Goal: Task Accomplishment & Management: Complete application form

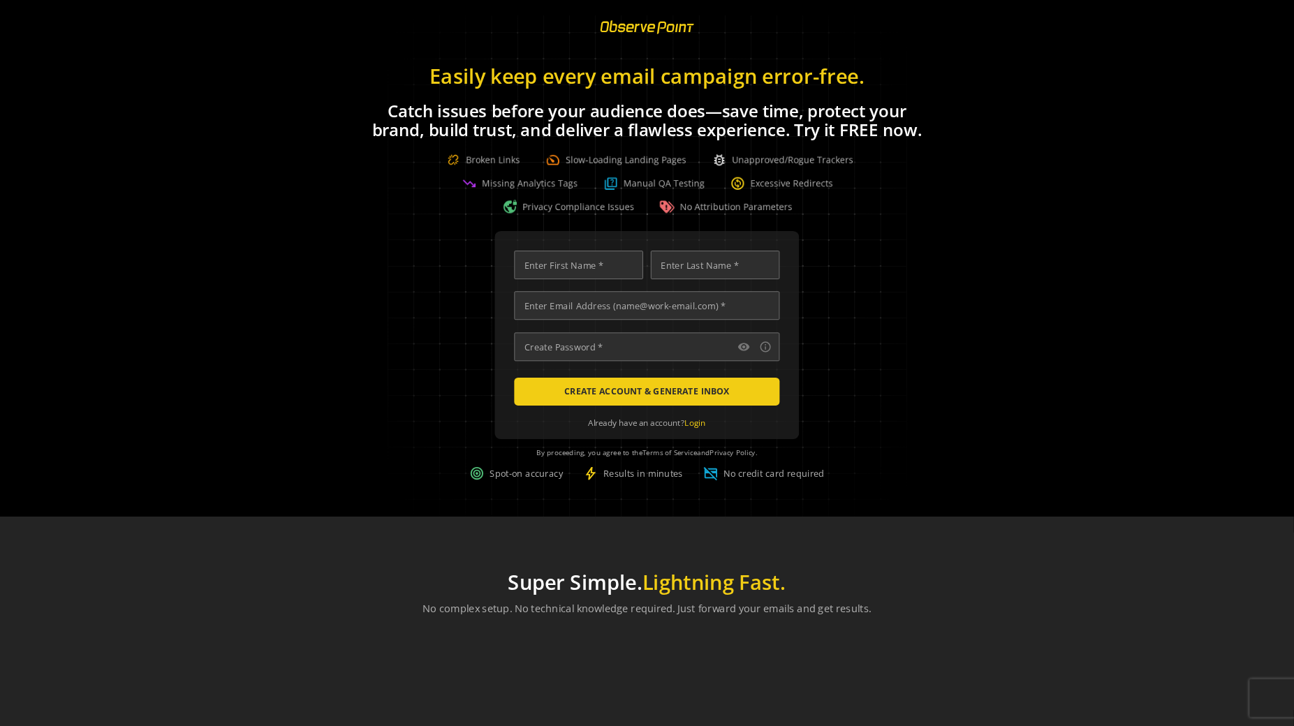
scroll to position [0, 4398]
click at [1060, 344] on div "visibility info_outline CREATE ACCOUNT & GENERATE INBOX Already have an account…" at bounding box center [712, 403] width 1390 height 298
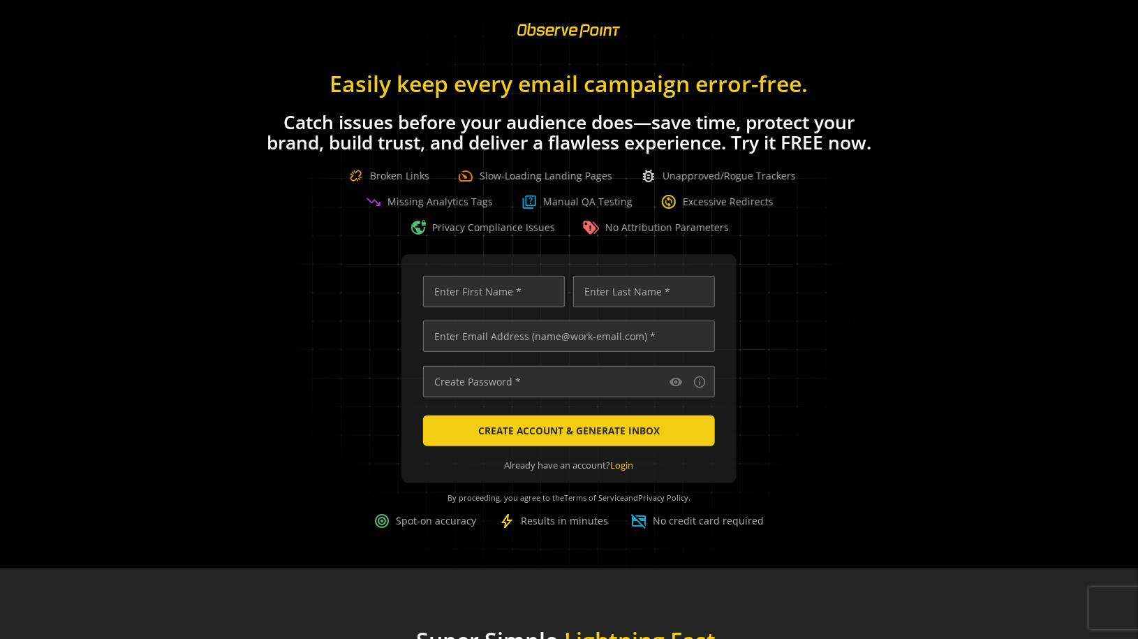
click at [904, 284] on div "visibility info_outline CREATE ACCOUNT & GENERATE INBOX Already have an account…" at bounding box center [569, 403] width 1105 height 298
click at [865, 219] on div "Easily keep every email campaign error-free. Catch issues before your audience …" at bounding box center [569, 146] width 1138 height 179
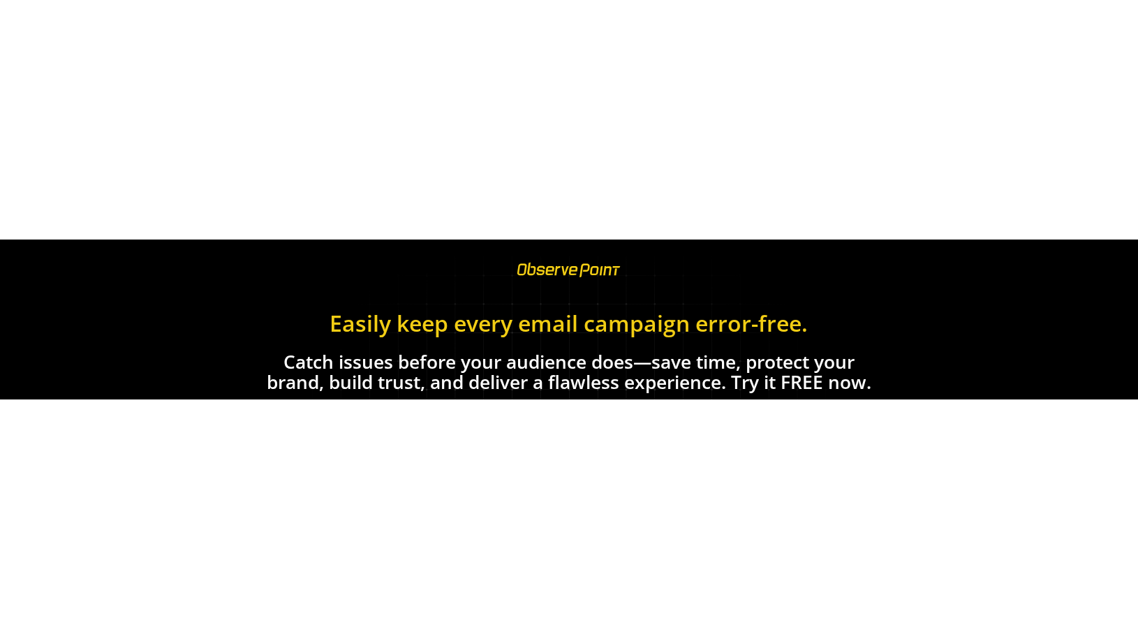
scroll to position [0, 4540]
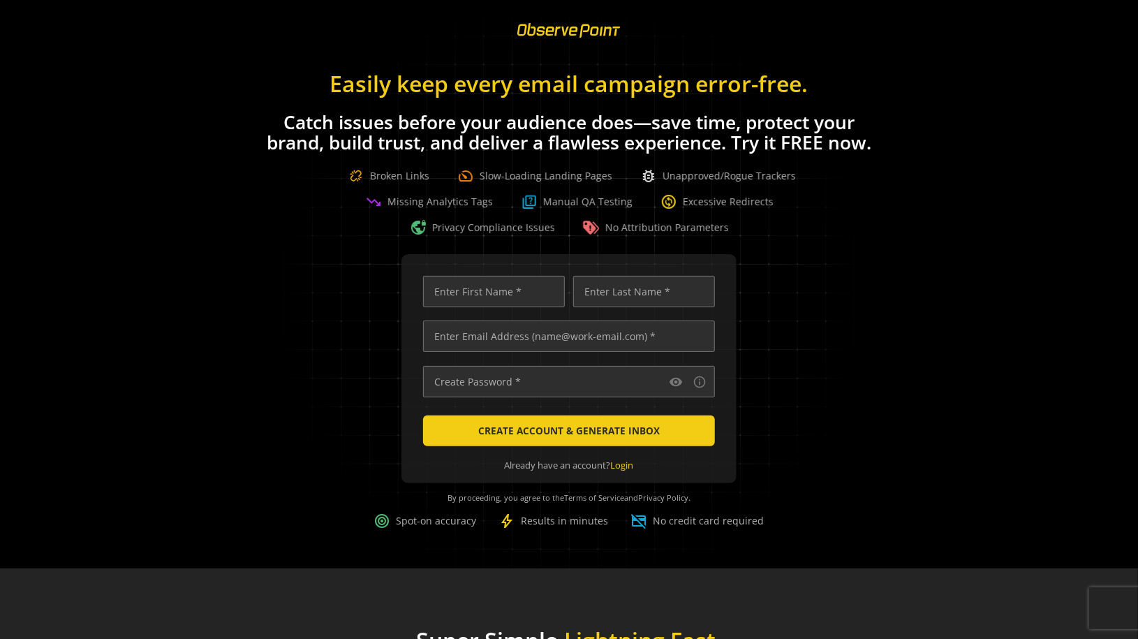
click at [553, 100] on div "Easily keep every email campaign error-free. Catch issues before your audience …" at bounding box center [569, 146] width 1138 height 179
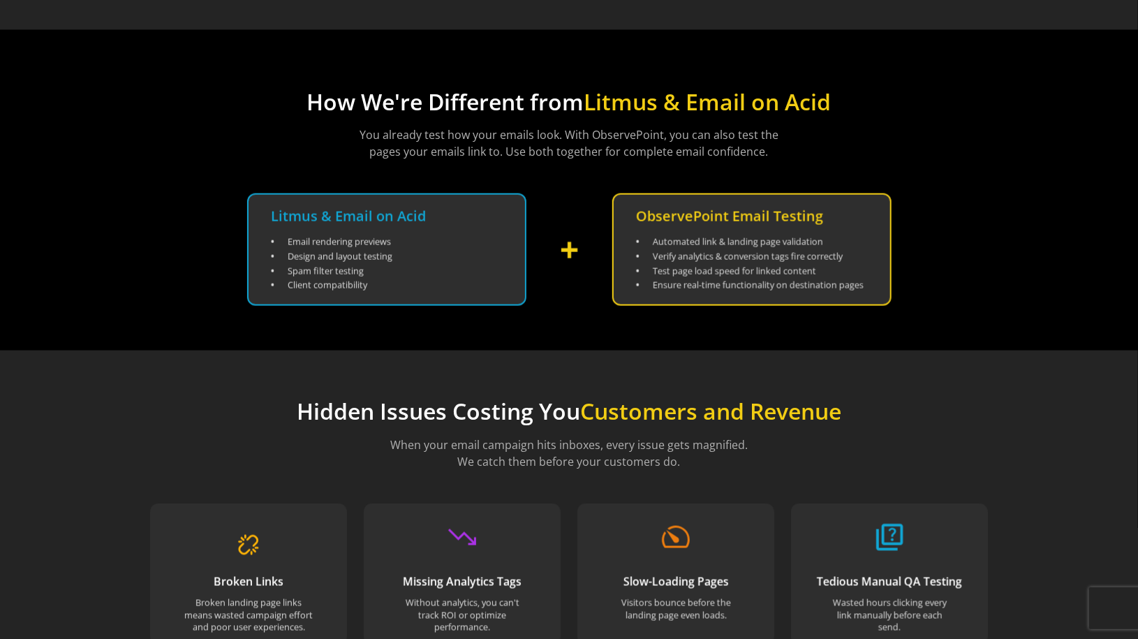
scroll to position [893, 0]
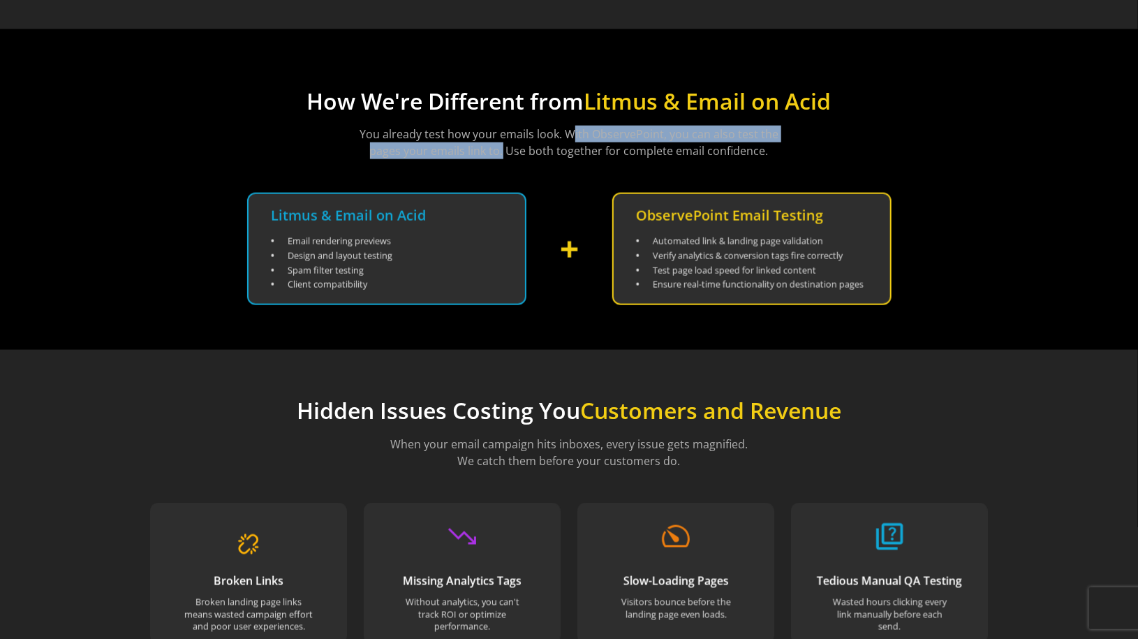
drag, startPoint x: 501, startPoint y: 150, endPoint x: 566, endPoint y: 133, distance: 67.3
click at [566, 133] on p "You already test how your emails look. With ObservePoint, you can also test the…" at bounding box center [569, 143] width 419 height 34
click at [554, 142] on p "You already test how your emails look. With ObservePoint, you can also test the…" at bounding box center [569, 143] width 419 height 34
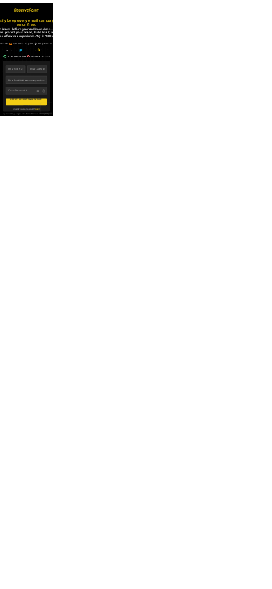
scroll to position [0, 4540]
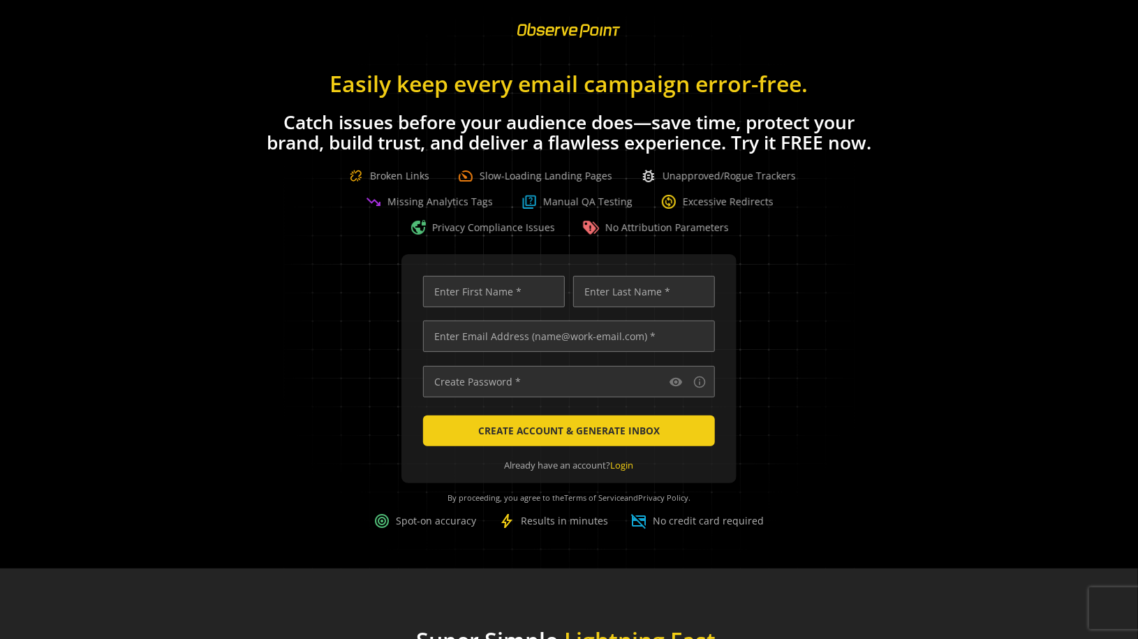
click at [326, 78] on h1 "Easily keep every email campaign error-free." at bounding box center [569, 83] width 615 height 24
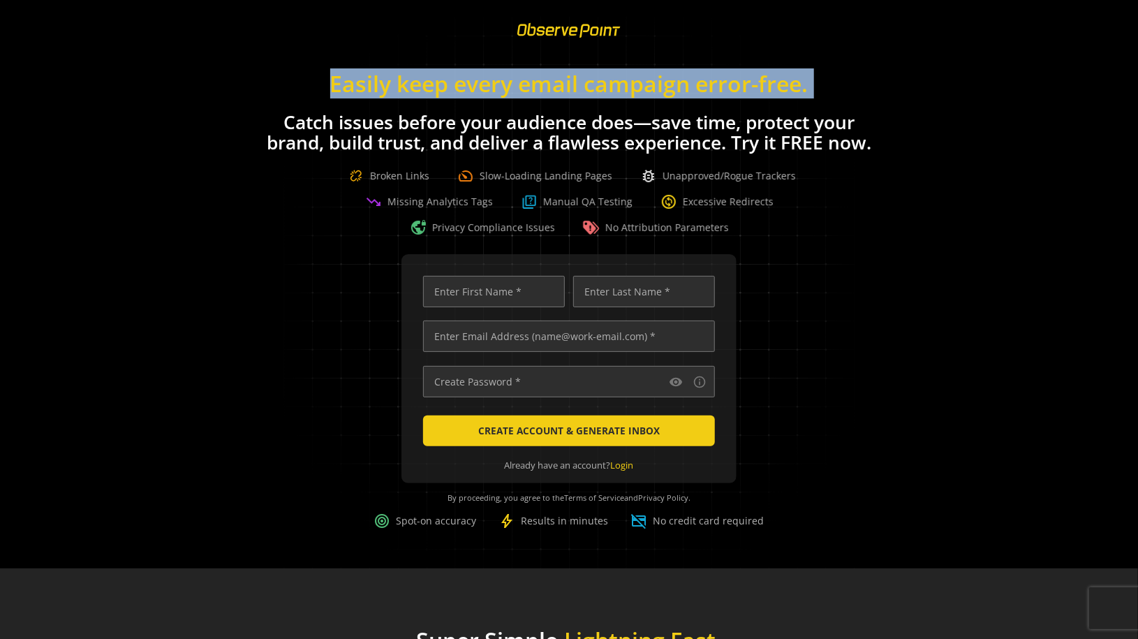
click at [353, 82] on h1 "Easily keep every email campaign error-free." at bounding box center [569, 83] width 615 height 24
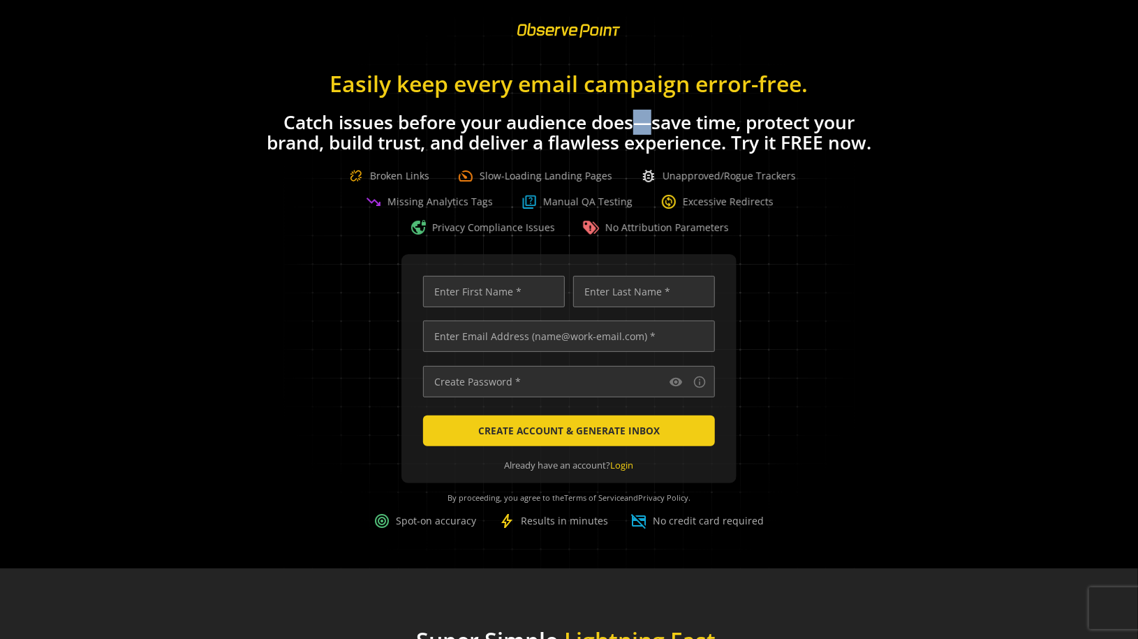
drag, startPoint x: 630, startPoint y: 121, endPoint x: 650, endPoint y: 126, distance: 21.0
click at [650, 126] on h1 "Catch issues before your audience does—save time, protect your brand, build tru…" at bounding box center [569, 132] width 615 height 41
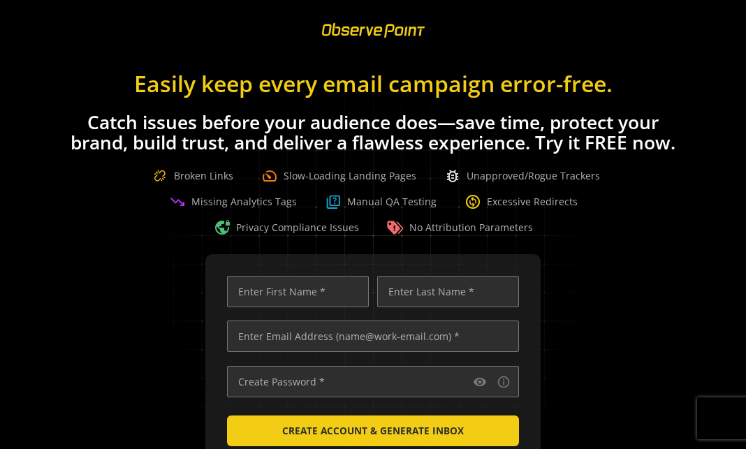
click at [640, 159] on div "visibility info_outline CREATE ACCOUNT & GENERATE INBOX Already have an account…" at bounding box center [373, 403] width 712 height 298
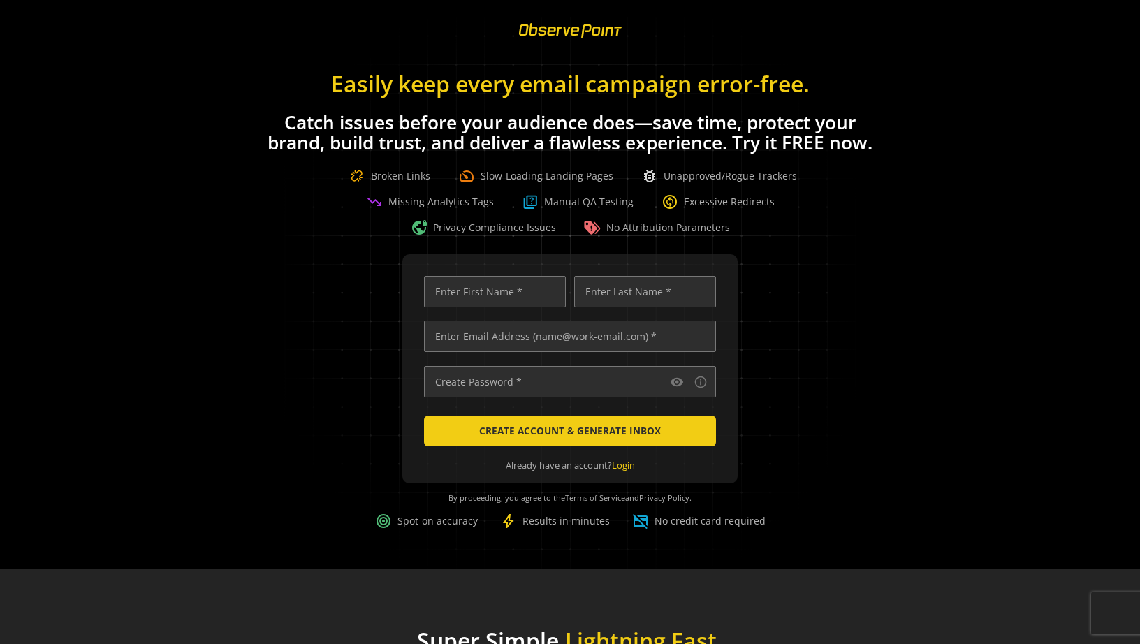
click at [777, 159] on div "visibility info_outline CREATE ACCOUNT & GENERATE INBOX Already have an account…" at bounding box center [570, 403] width 1106 height 298
click at [768, 159] on div "visibility info_outline CREATE ACCOUNT & GENERATE INBOX Already have an account…" at bounding box center [570, 403] width 1106 height 298
drag, startPoint x: 760, startPoint y: 471, endPoint x: 770, endPoint y: 418, distance: 54.8
click at [770, 159] on div "visibility info_outline CREATE ACCOUNT & GENERATE INBOX Already have an account…" at bounding box center [570, 403] width 1106 height 298
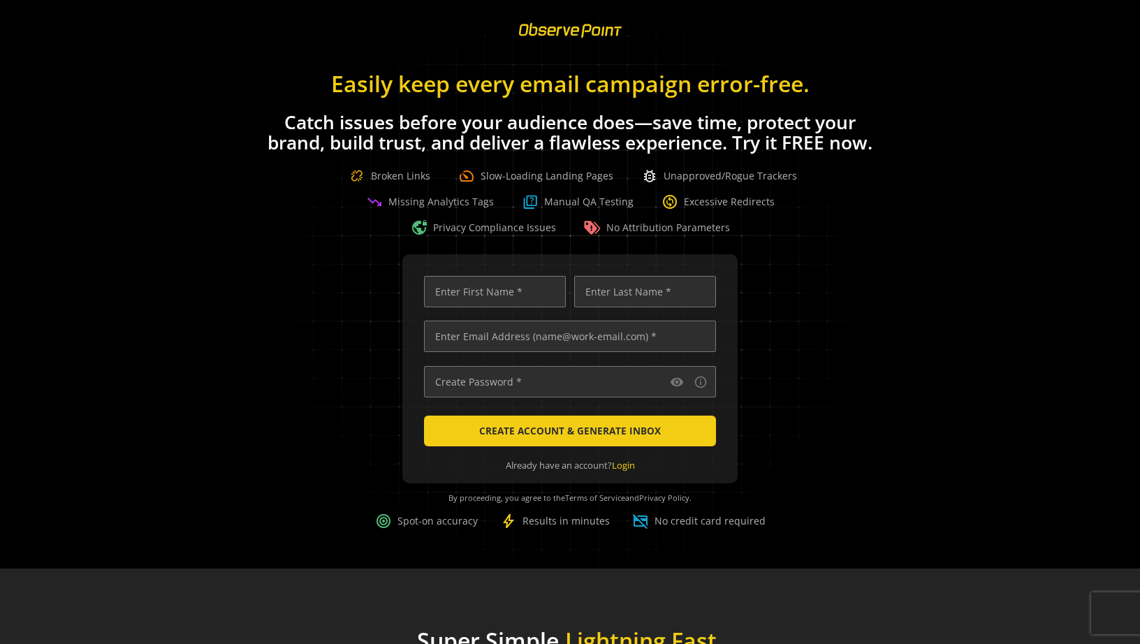
click at [772, 132] on h1 "Catch issues before your audience does—save time, protect your brand, build tru…" at bounding box center [570, 132] width 615 height 41
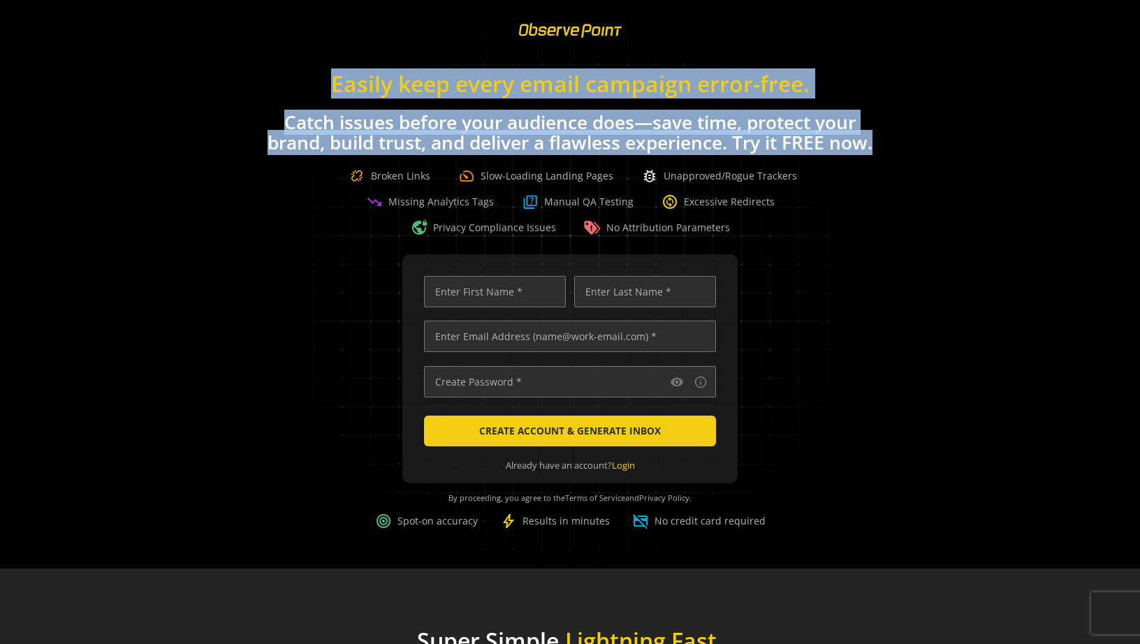
drag, startPoint x: 325, startPoint y: 75, endPoint x: 914, endPoint y: 153, distance: 593.9
click at [914, 153] on div "Easily keep every email campaign error-free. Catch issues before your audience …" at bounding box center [570, 146] width 1140 height 179
click at [894, 149] on div "Easily keep every email campaign error-free. Catch issues before your audience …" at bounding box center [570, 146] width 1140 height 179
drag, startPoint x: 307, startPoint y: 76, endPoint x: 933, endPoint y: 153, distance: 631.2
click at [933, 153] on div "Easily keep every email campaign error-free. Catch issues before your audience …" at bounding box center [570, 146] width 1140 height 179
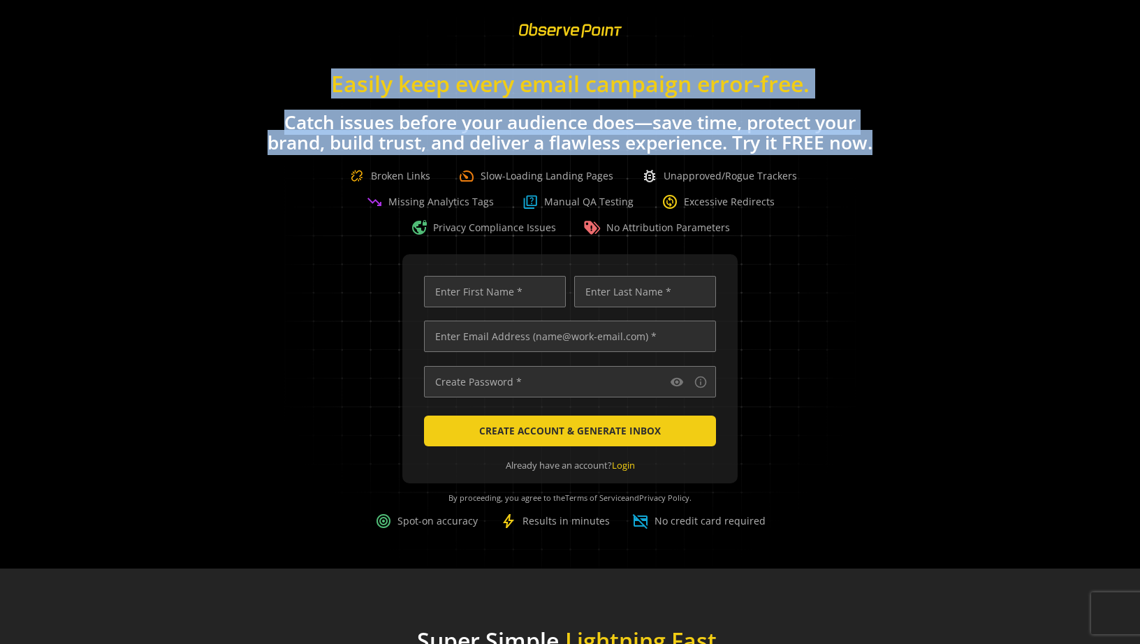
click at [933, 153] on div "Easily keep every email campaign error-free. Catch issues before your audience …" at bounding box center [570, 146] width 1140 height 179
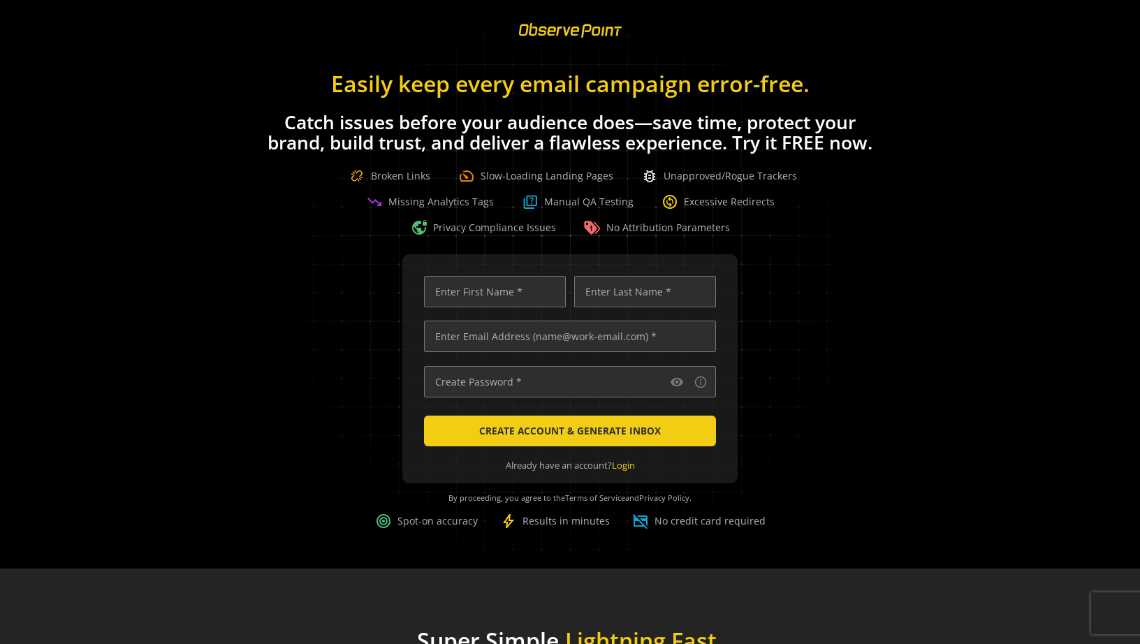
click at [778, 159] on div "visibility info_outline CREATE ACCOUNT & GENERATE INBOX Already have an account…" at bounding box center [570, 403] width 1106 height 298
drag, startPoint x: 742, startPoint y: 439, endPoint x: 792, endPoint y: 420, distance: 53.7
click at [792, 159] on div "visibility info_outline CREATE ACCOUNT & GENERATE INBOX Already have an account…" at bounding box center [570, 403] width 1106 height 298
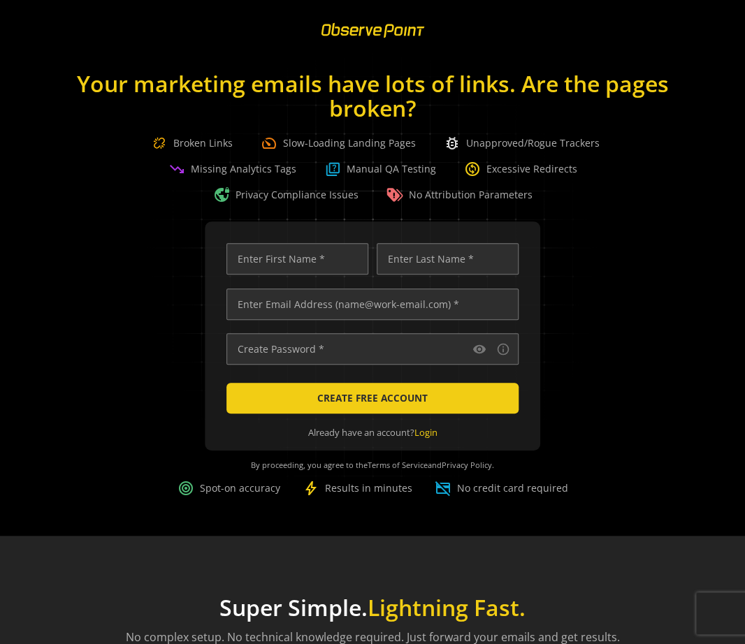
click at [505, 105] on h1 "Your marketing emails have lots of links. Are the pages broken?" at bounding box center [372, 95] width 615 height 49
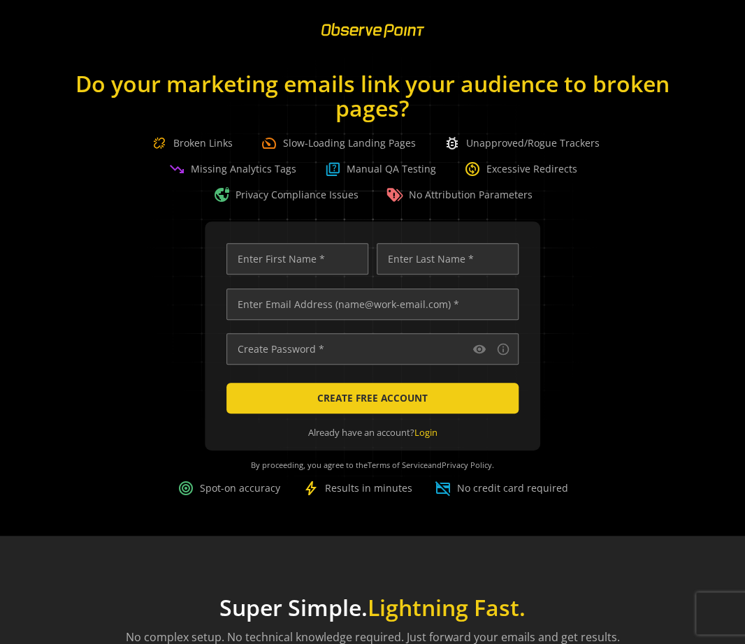
click at [686, 43] on div at bounding box center [372, 31] width 745 height 29
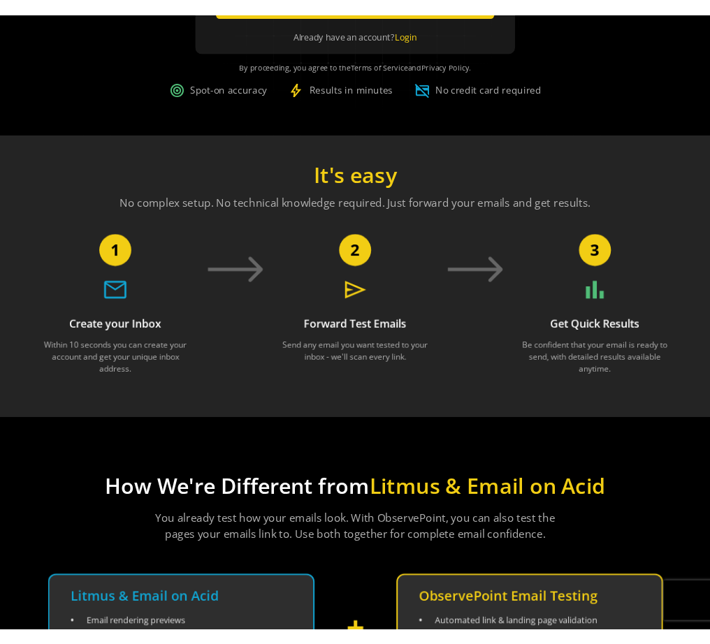
scroll to position [0, 0]
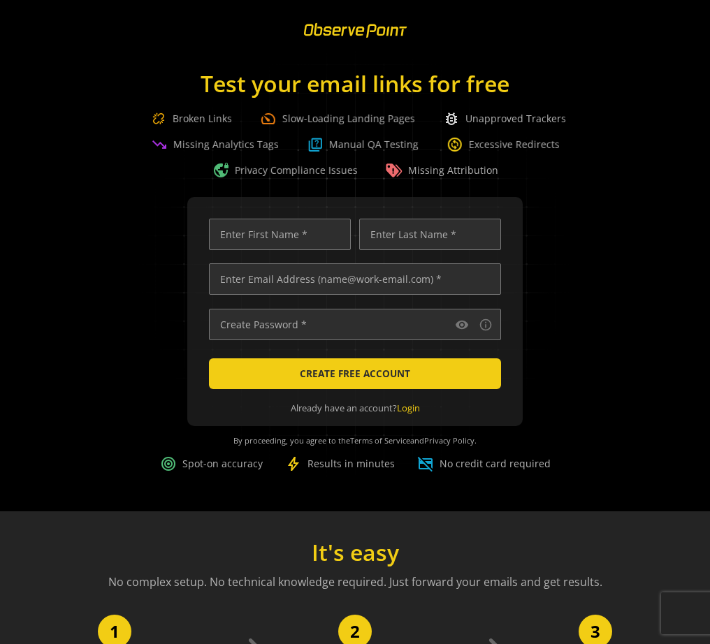
click at [511, 159] on div "Broken Links speed Slow-Loading Landing Pages bug_report Unapproved Trackers tr…" at bounding box center [355, 144] width 421 height 69
click at [502, 146] on div "change_circle Excessive Redirects" at bounding box center [502, 144] width 113 height 17
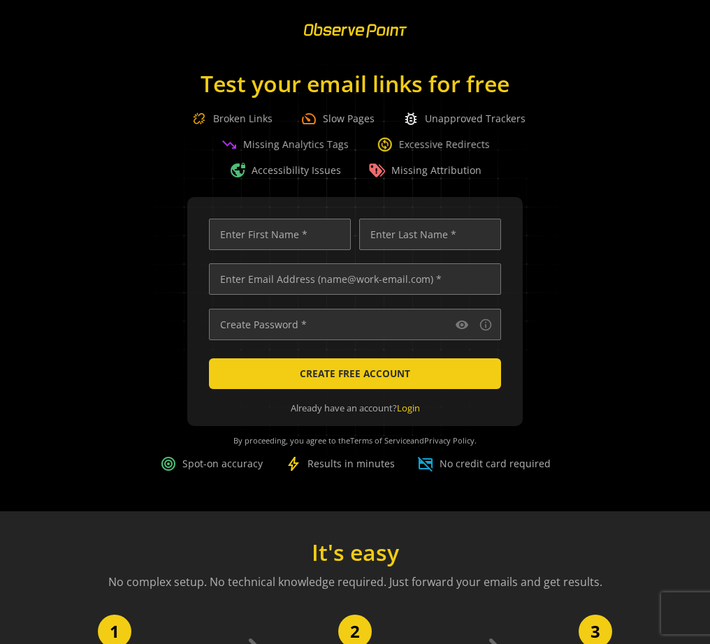
click at [654, 124] on div "Test your email links for free Broken Links speed Slow Pages bug_report Unappro…" at bounding box center [355, 118] width 710 height 122
click at [614, 147] on div "Test your email links for free Broken Links speed Slow Pages bug_report Unappro…" at bounding box center [355, 118] width 710 height 122
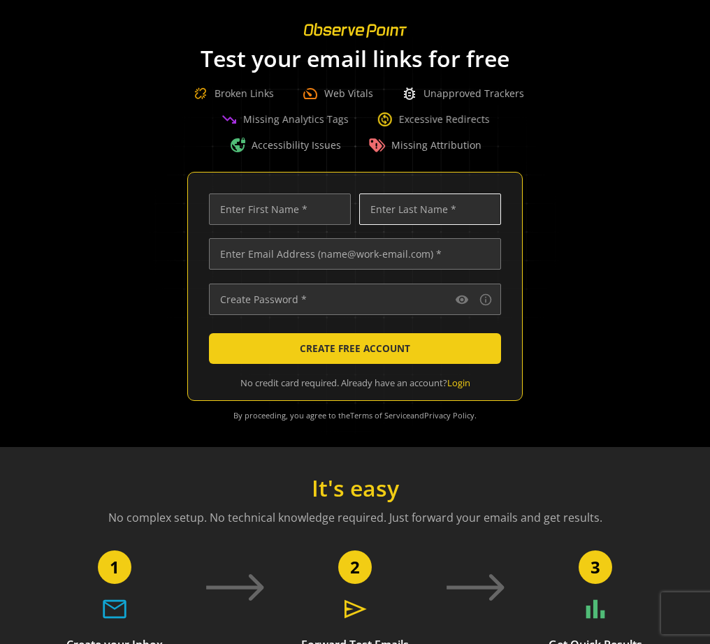
click at [434, 159] on input "text" at bounding box center [430, 208] width 142 height 31
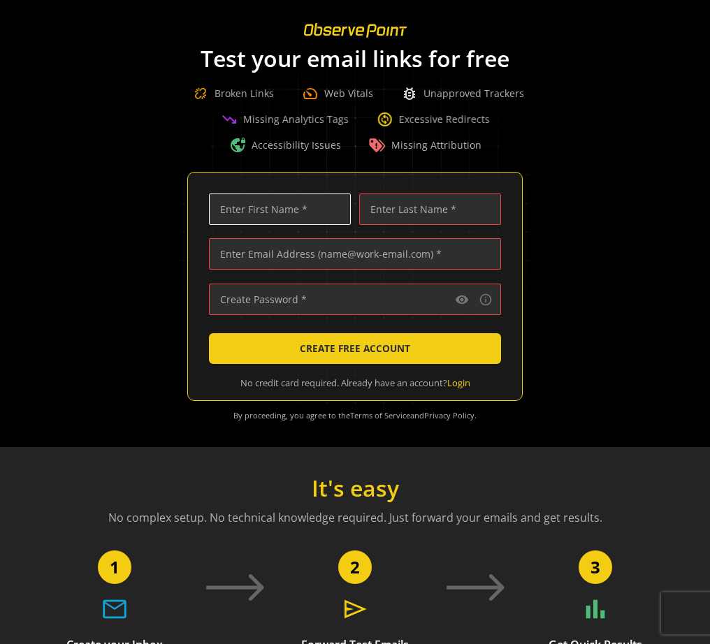
click at [266, 159] on input "text" at bounding box center [280, 208] width 142 height 31
type input "asdf"
type input "asf"
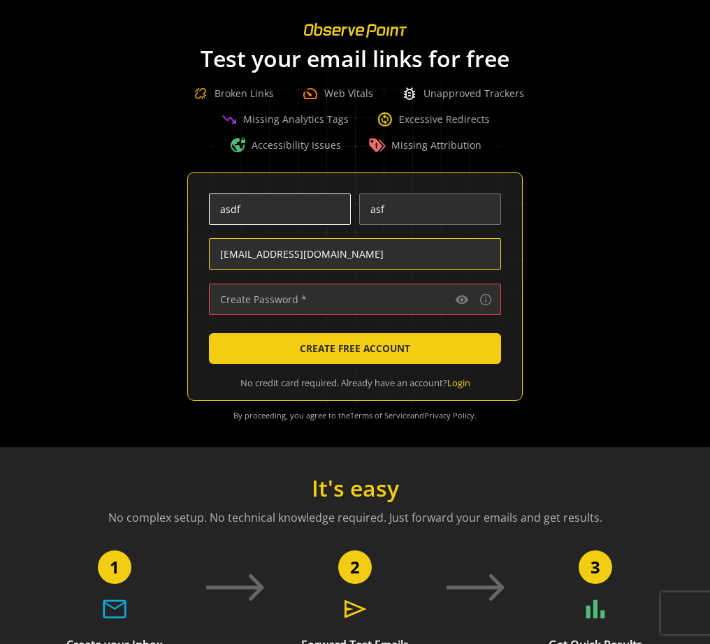
type input "[EMAIL_ADDRESS][DOMAIN_NAME]"
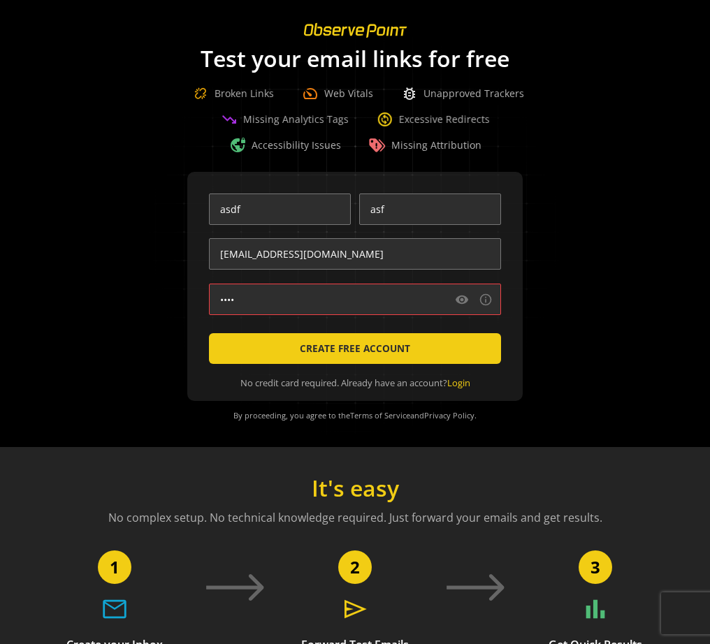
click at [594, 135] on div "Test your email links for free Broken Links speed Web Vitals bug_report Unappro…" at bounding box center [355, 100] width 710 height 108
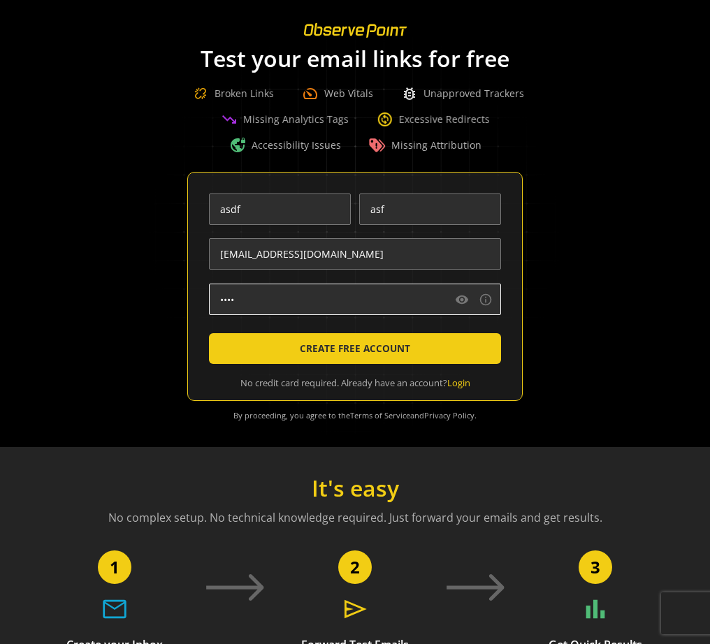
click at [342, 159] on input "••••" at bounding box center [355, 299] width 292 height 31
type input "••••••••••••••••••••••"
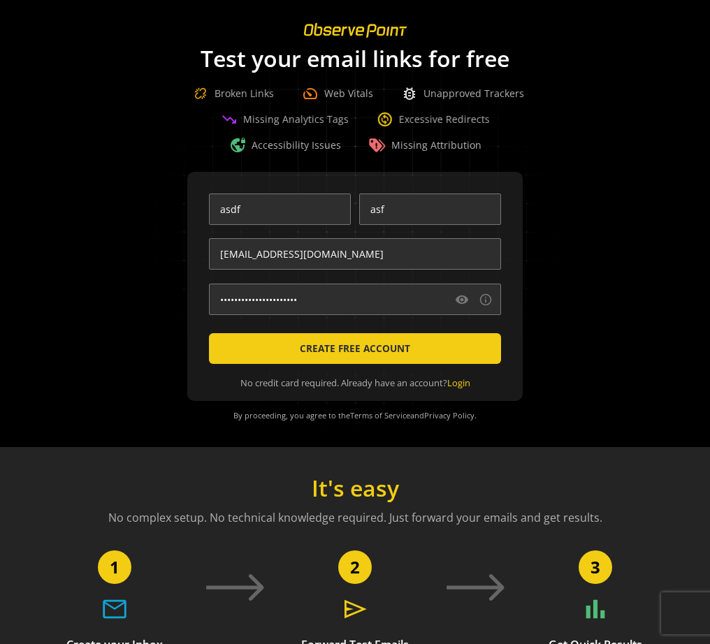
click at [626, 159] on div "asdf asf [EMAIL_ADDRESS][DOMAIN_NAME] •••••••••••••••••••••• visibility info_ou…" at bounding box center [355, 301] width 676 height 258
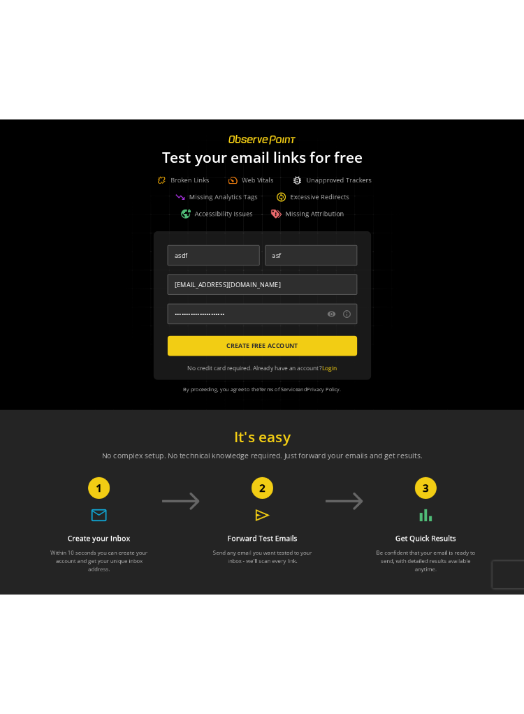
scroll to position [0, 4540]
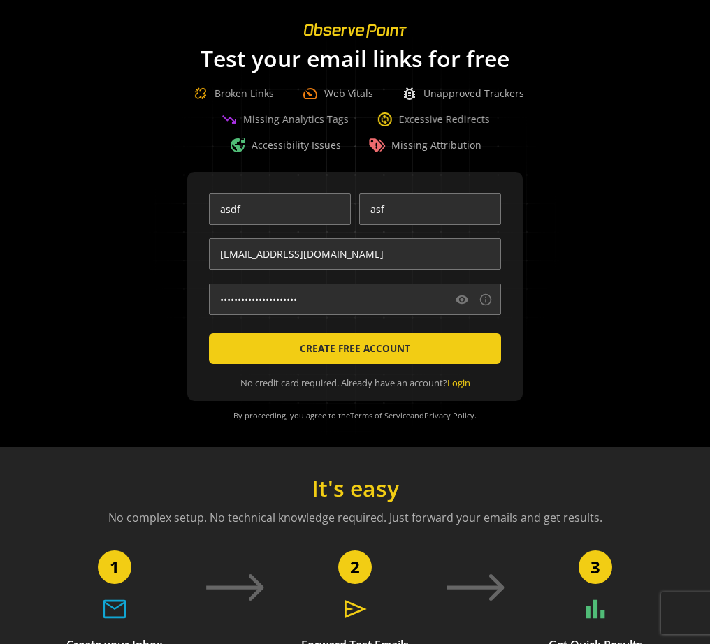
click at [589, 159] on div "Test your email links for free Broken Links speed Web Vitals bug_report Unappro…" at bounding box center [355, 232] width 710 height 430
click at [111, 159] on div "asdf asf [EMAIL_ADDRESS][DOMAIN_NAME] •••••••••••••••••••••• visibility info_ou…" at bounding box center [355, 301] width 676 height 258
click at [391, 64] on h1 "Test your email links for free" at bounding box center [354, 58] width 615 height 24
click at [589, 129] on div "Test your email links for free Broken Links speed Web Vitals bug_report Unappro…" at bounding box center [355, 100] width 710 height 108
